Goal: Transaction & Acquisition: Register for event/course

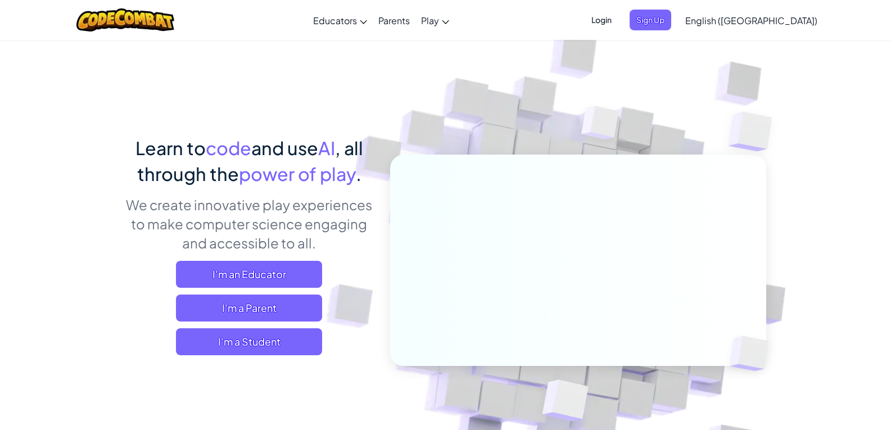
click at [773, 21] on span "English ([GEOGRAPHIC_DATA])" at bounding box center [751, 21] width 132 height 12
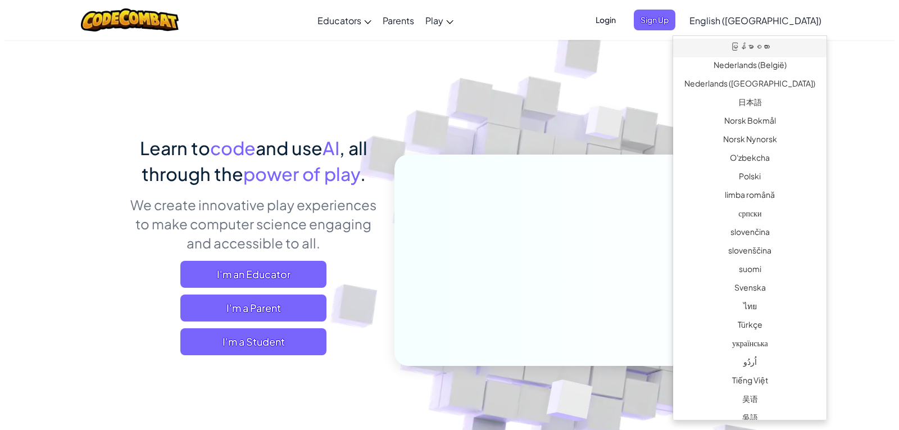
scroll to position [764, 0]
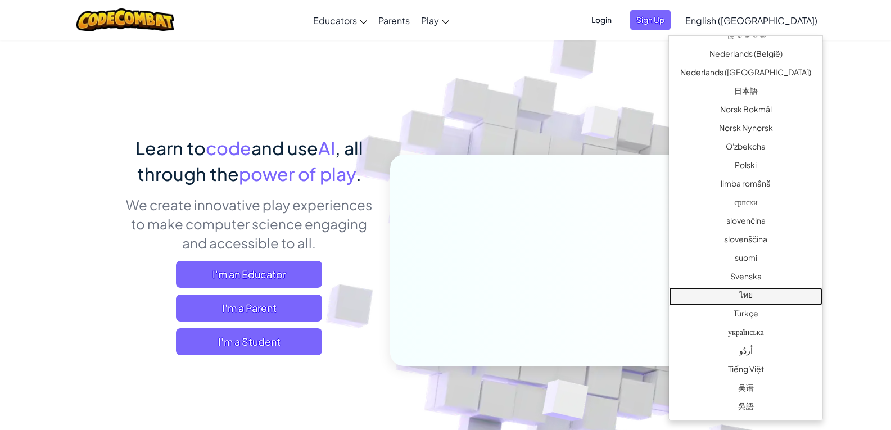
click at [734, 292] on link "ไทย" at bounding box center [745, 296] width 153 height 19
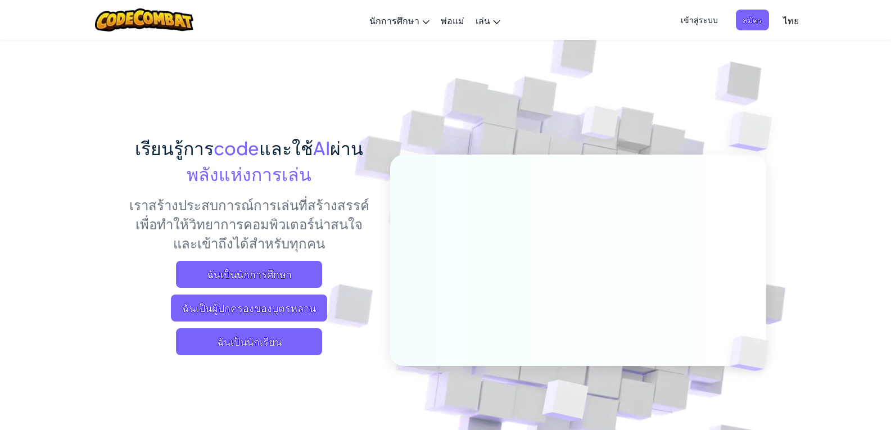
click at [692, 17] on span "เข้าสู่ระบบ" at bounding box center [699, 20] width 51 height 21
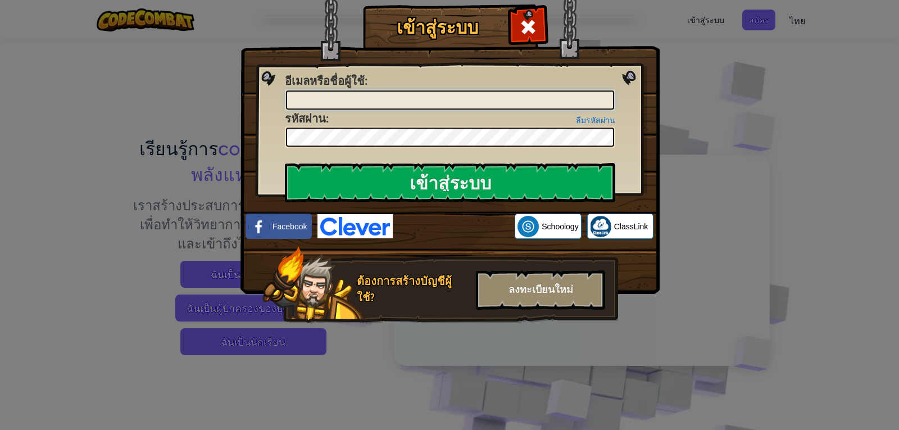
click at [501, 102] on input "อีเมลหรือชื่อผู้ใช้ :" at bounding box center [450, 99] width 328 height 19
click at [431, 97] on input "[EMAIL_ADDRESS][DOMAIN_NAME]" at bounding box center [450, 99] width 328 height 19
type input "[EMAIL_ADDRESS][DOMAIN_NAME]"
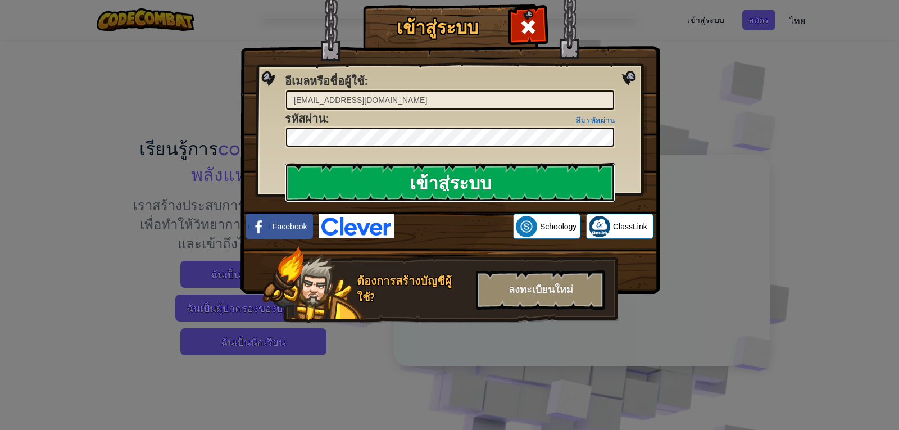
click at [381, 173] on input "เข้าสู่ระบบ" at bounding box center [450, 182] width 331 height 39
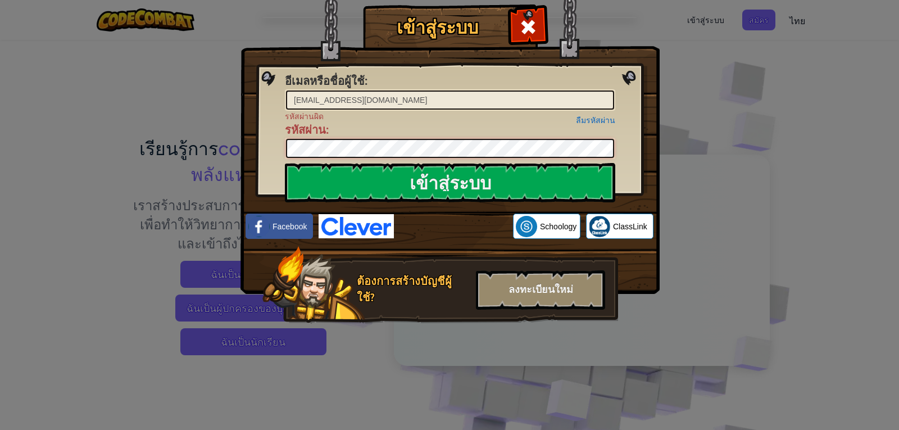
click at [345, 160] on div "เข้าสู่ระบบ อีเมลหรือชื่อผู้ใช้ : [EMAIL_ADDRESS][DOMAIN_NAME] ลืมรหัสผ่าน รหัส…" at bounding box center [449, 180] width 374 height 327
click at [533, 24] on span at bounding box center [528, 27] width 18 height 18
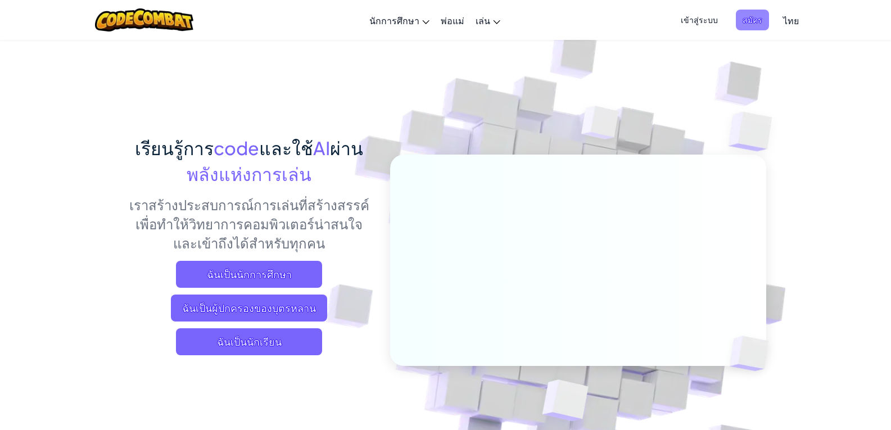
click at [755, 20] on span "สมัคร" at bounding box center [752, 20] width 33 height 21
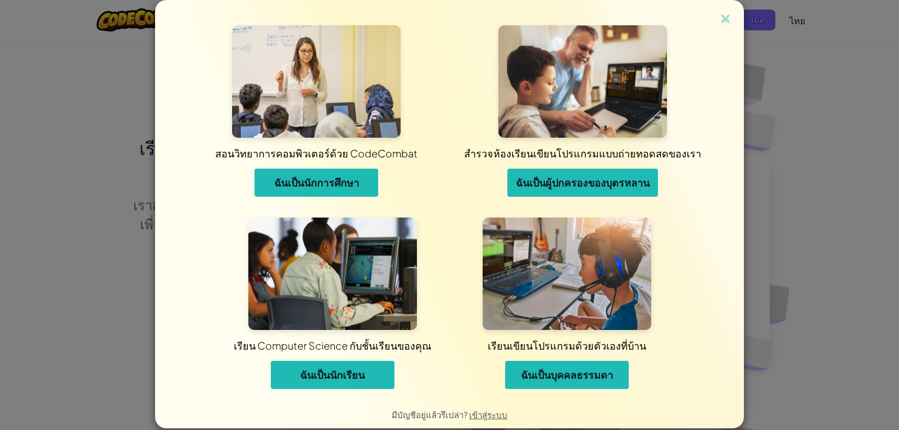
click at [329, 371] on span "ฉันเป็นนักเรียน" at bounding box center [332, 374] width 65 height 13
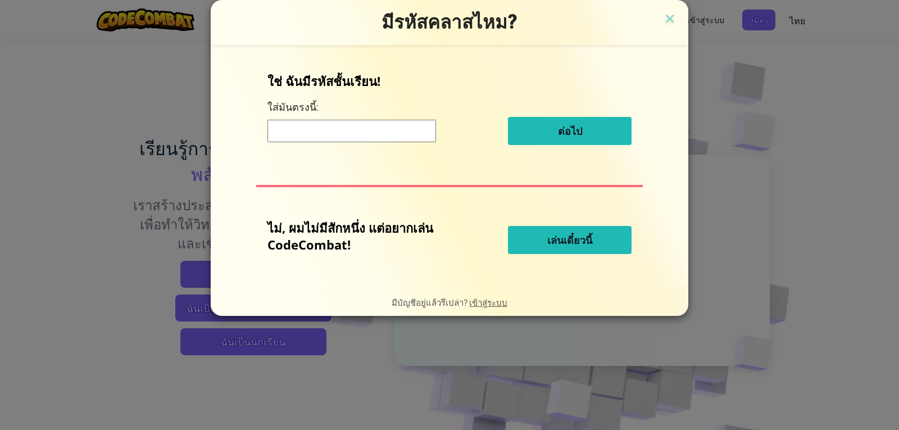
click at [339, 123] on input at bounding box center [352, 131] width 169 height 22
type input "e"
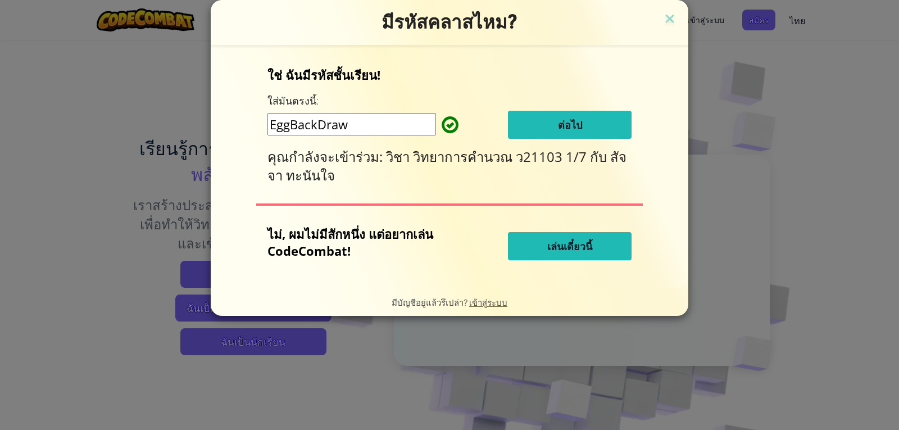
type input "EggBackDraw"
click at [584, 124] on button "ต่อไป" at bounding box center [570, 125] width 124 height 28
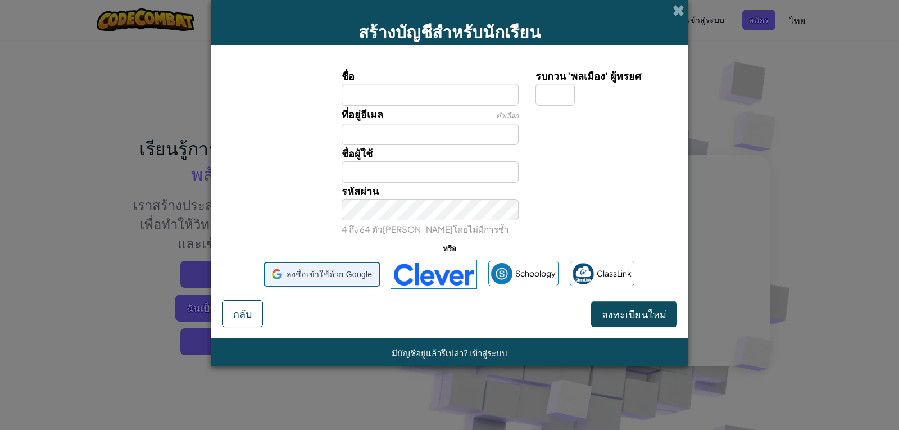
click at [366, 276] on span "ลงชื่อเข้าใช้ด้วย Google" at bounding box center [330, 274] width 86 height 16
click at [368, 273] on span "ลงชื่อเข้าใช้ด้วย Google" at bounding box center [330, 274] width 86 height 16
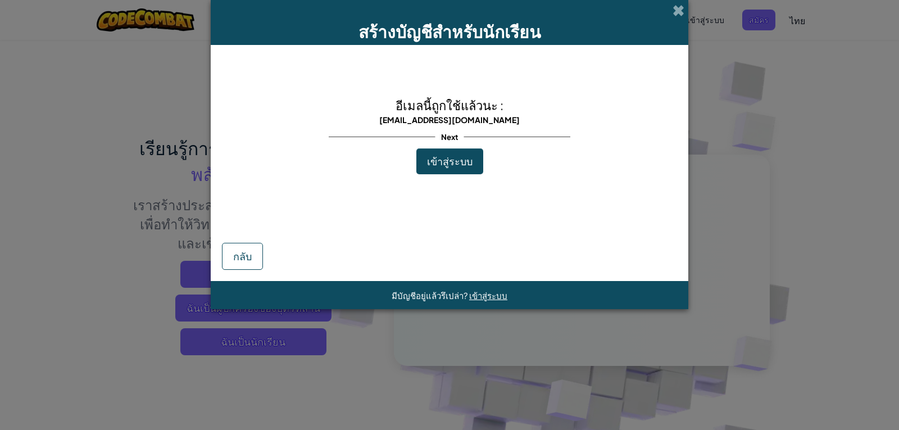
click at [476, 161] on button "เข้าสู่ระบบ" at bounding box center [450, 161] width 67 height 26
